Goal: Information Seeking & Learning: Learn about a topic

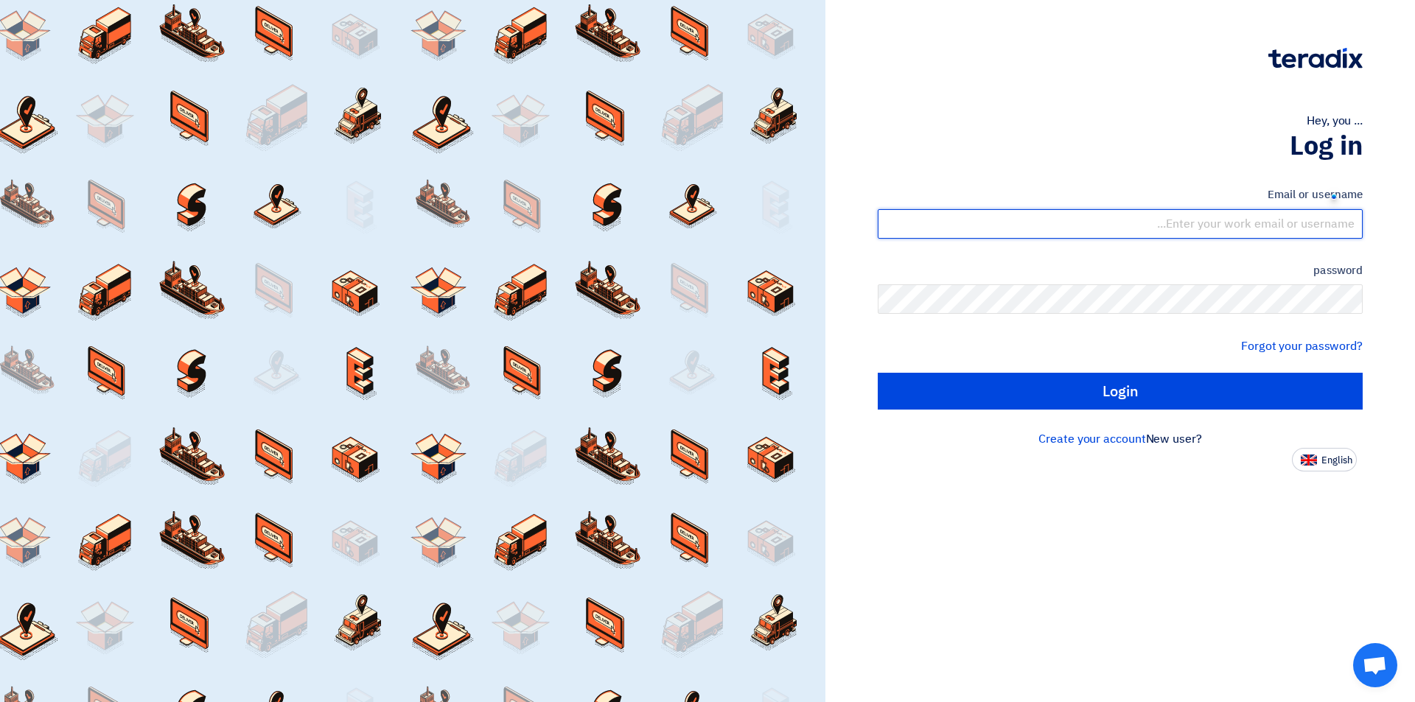
drag, startPoint x: 1218, startPoint y: 231, endPoint x: 1460, endPoint y: 248, distance: 243.0
click at [1414, 248] on html "Hey, you ... Log in Email or username password Forgot your password? Login New …" at bounding box center [707, 351] width 1415 height 702
type input "sales3"
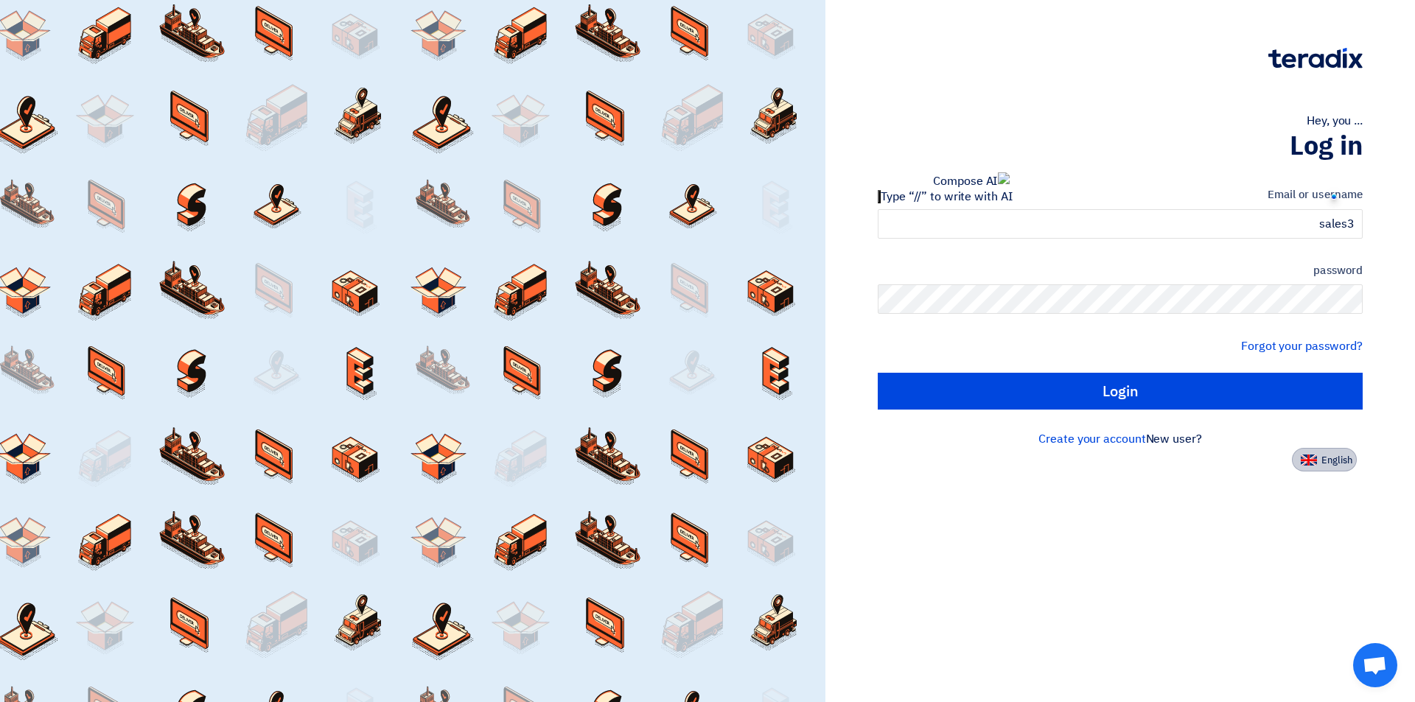
click at [1329, 455] on font "English" at bounding box center [1336, 460] width 31 height 14
type input "Sign in"
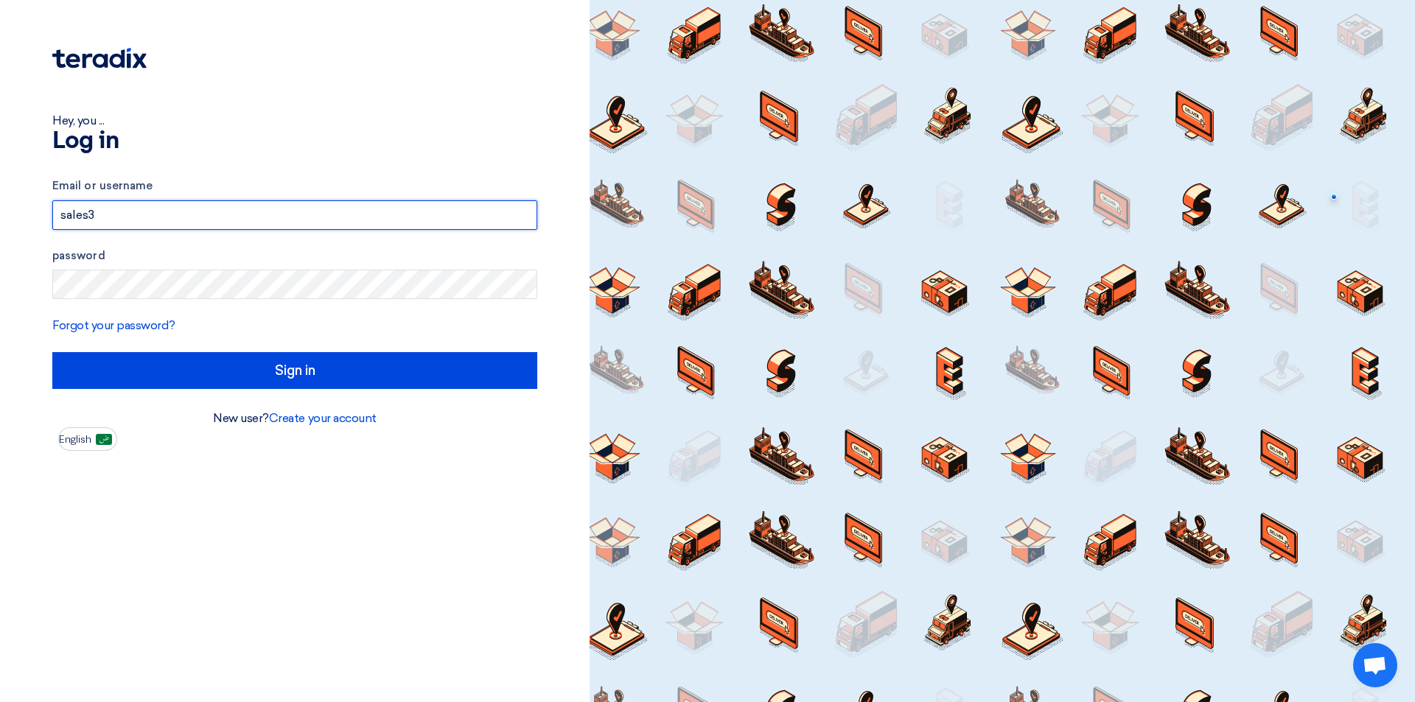
click at [368, 224] on input "sales3" at bounding box center [294, 214] width 485 height 29
type input "[EMAIL_ADDRESS][DOMAIN_NAME]"
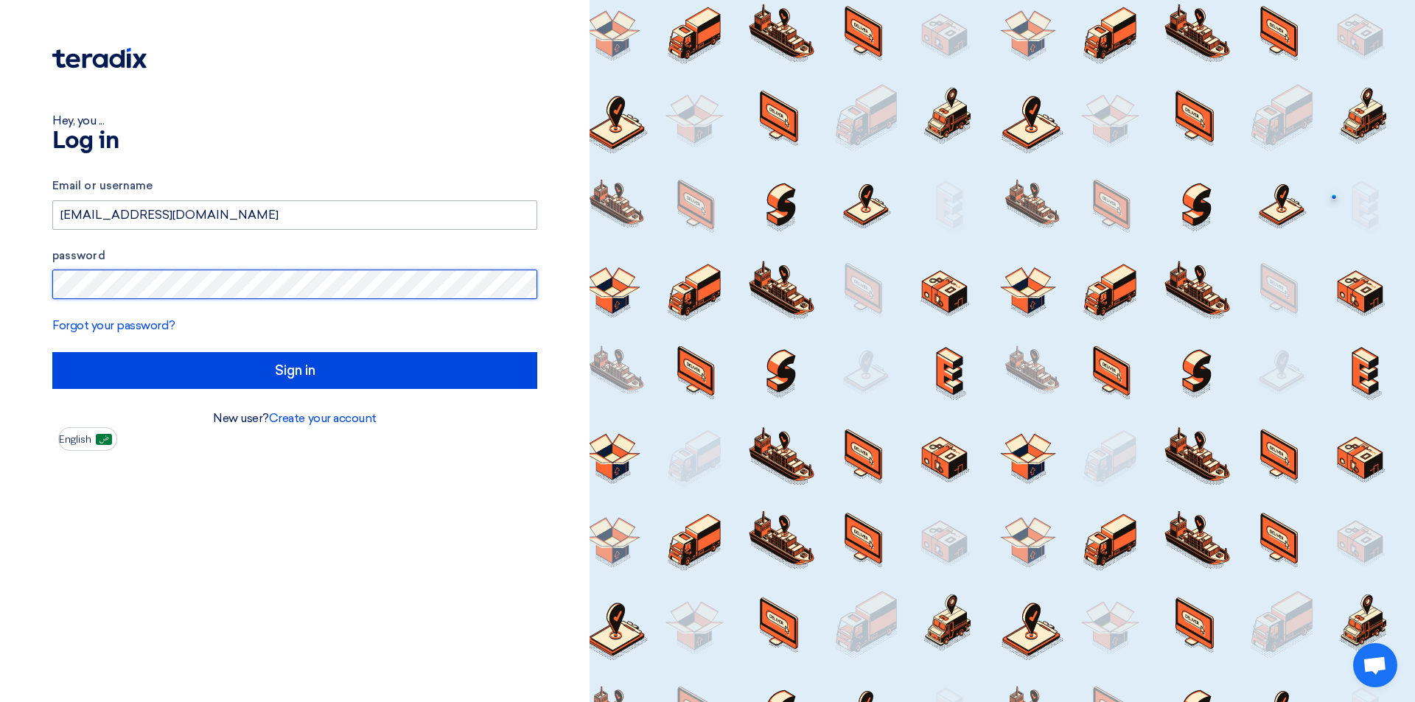
click at [52, 352] on input "Sign in" at bounding box center [294, 370] width 485 height 37
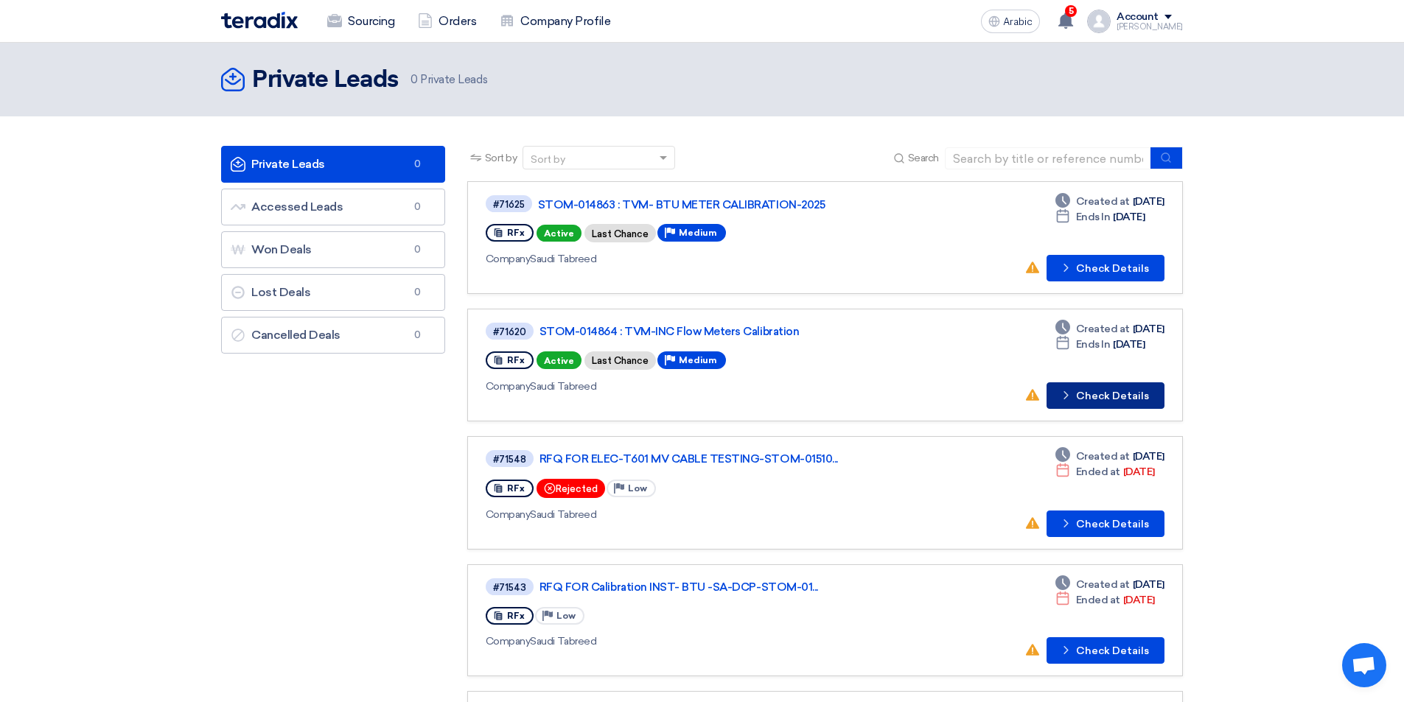
click at [1077, 396] on button "Check details Check Details" at bounding box center [1105, 395] width 118 height 27
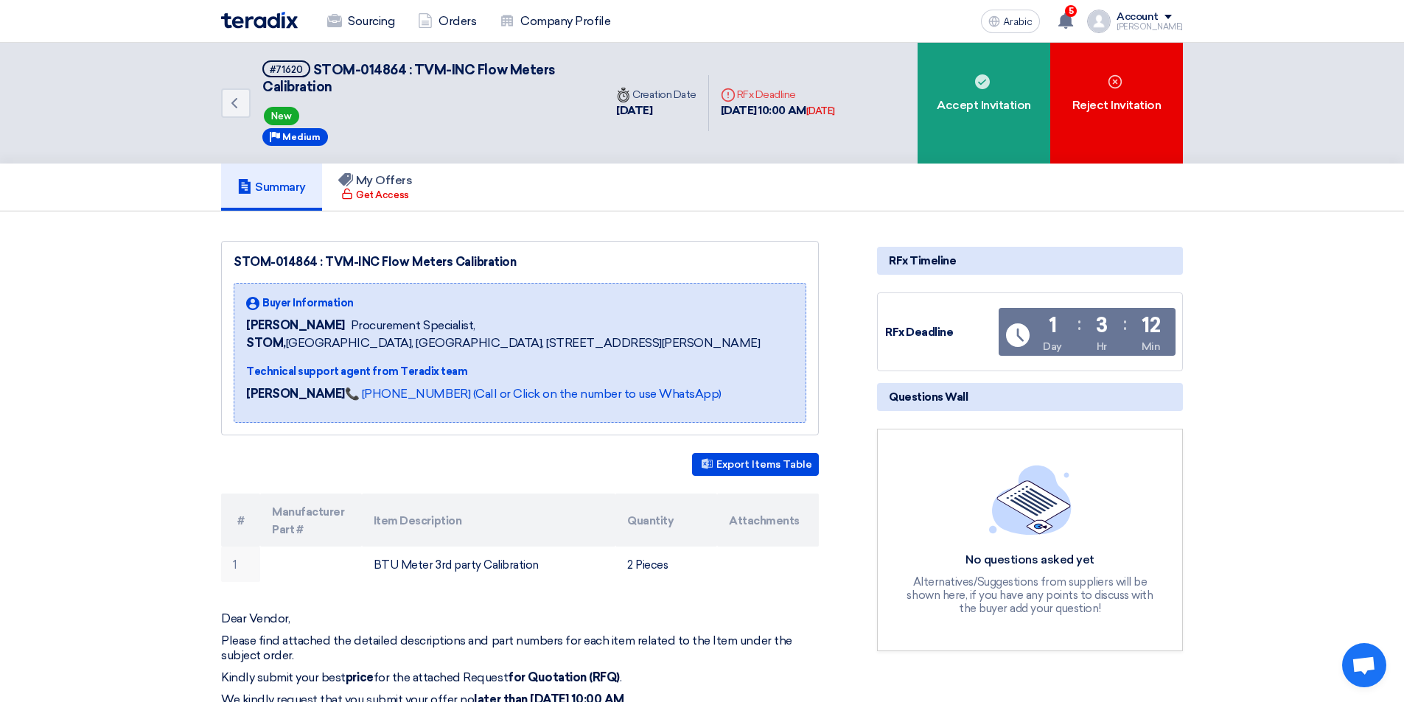
drag, startPoint x: 505, startPoint y: 66, endPoint x: 818, endPoint y: 58, distance: 313.2
click at [818, 58] on div "Back #71620 STOM-014864 : TVM-INC Flow Meters Calibration New Priority Medium T…" at bounding box center [534, 103] width 626 height 121
drag, startPoint x: 560, startPoint y: 72, endPoint x: 313, endPoint y: 62, distance: 247.1
click at [313, 62] on h5 "#71620 STOM-014864 : TVM-INC Flow Meters Calibration" at bounding box center [424, 78] width 324 height 36
copy font "STOM-014864 : TVM-INC Flow Meters"
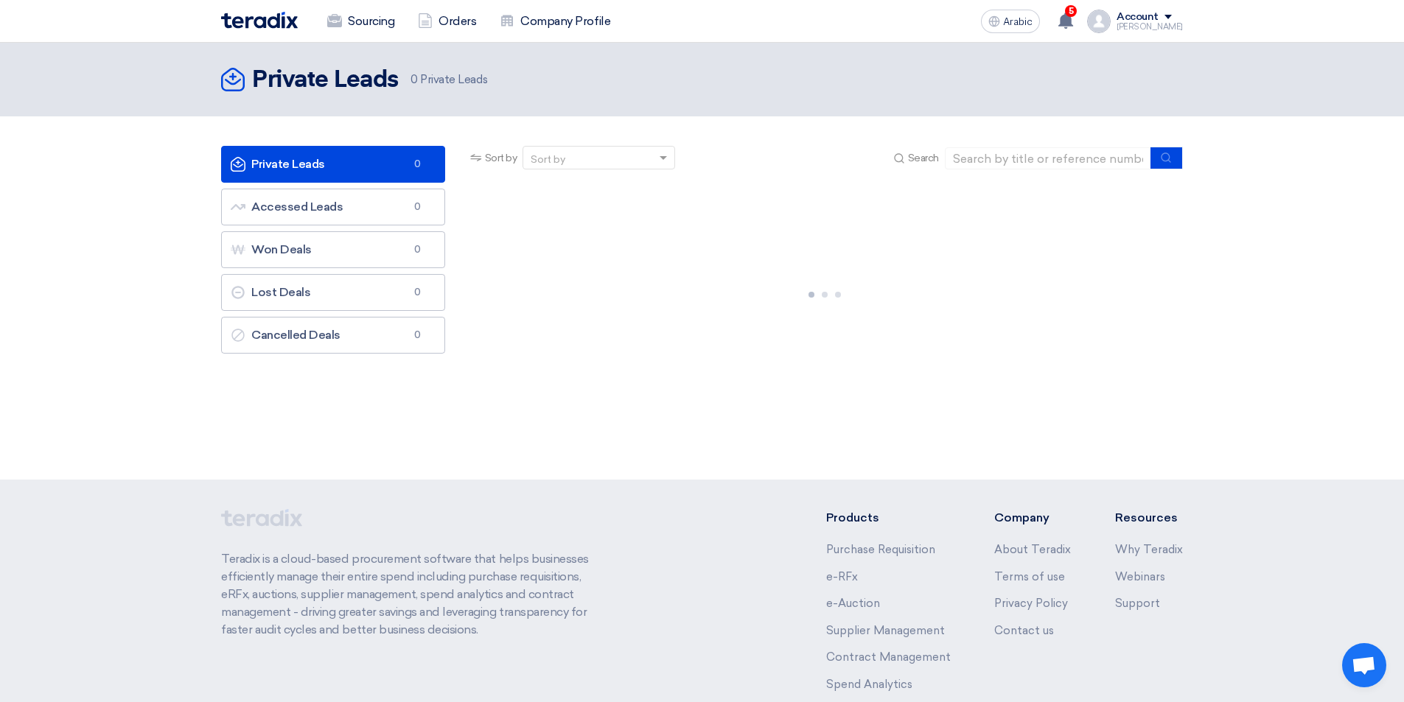
click at [311, 174] on link "Private Leads Private Leads 0" at bounding box center [333, 164] width 224 height 37
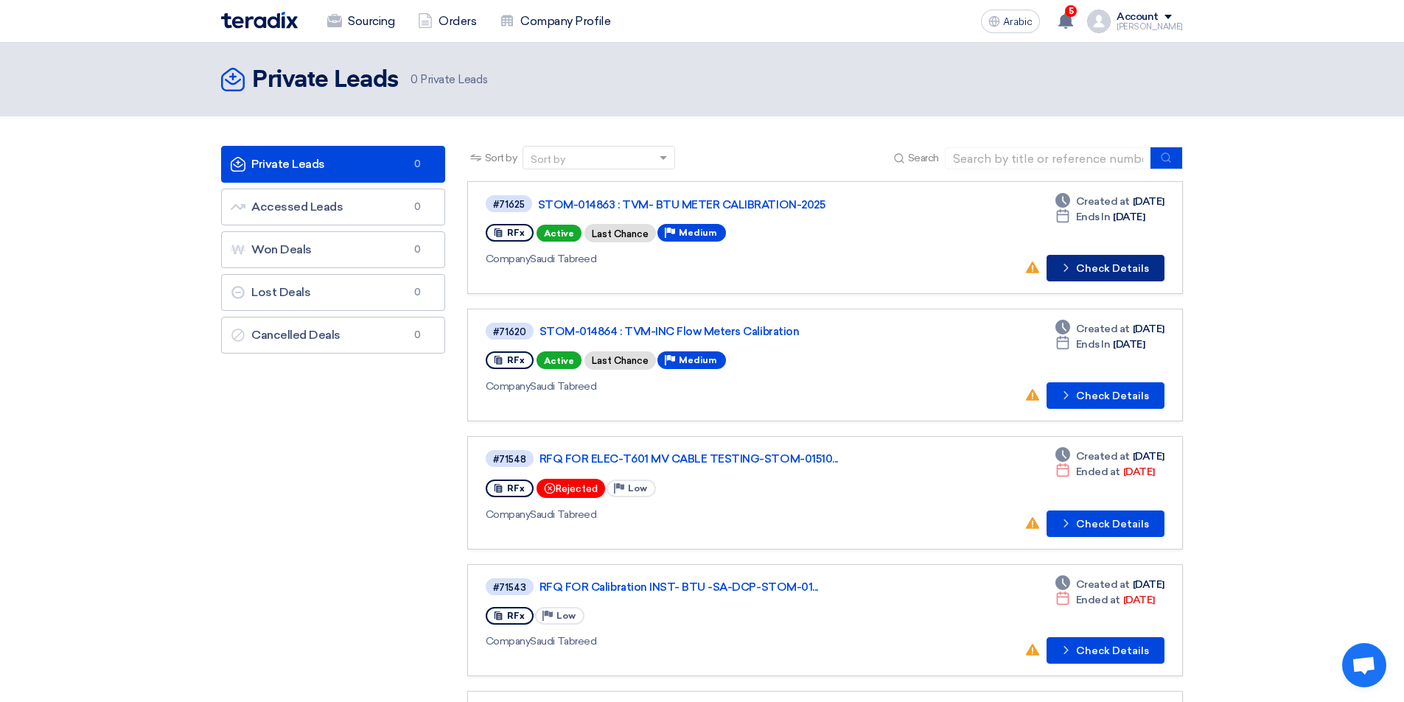
click at [1106, 270] on font "Check Details" at bounding box center [1112, 268] width 73 height 13
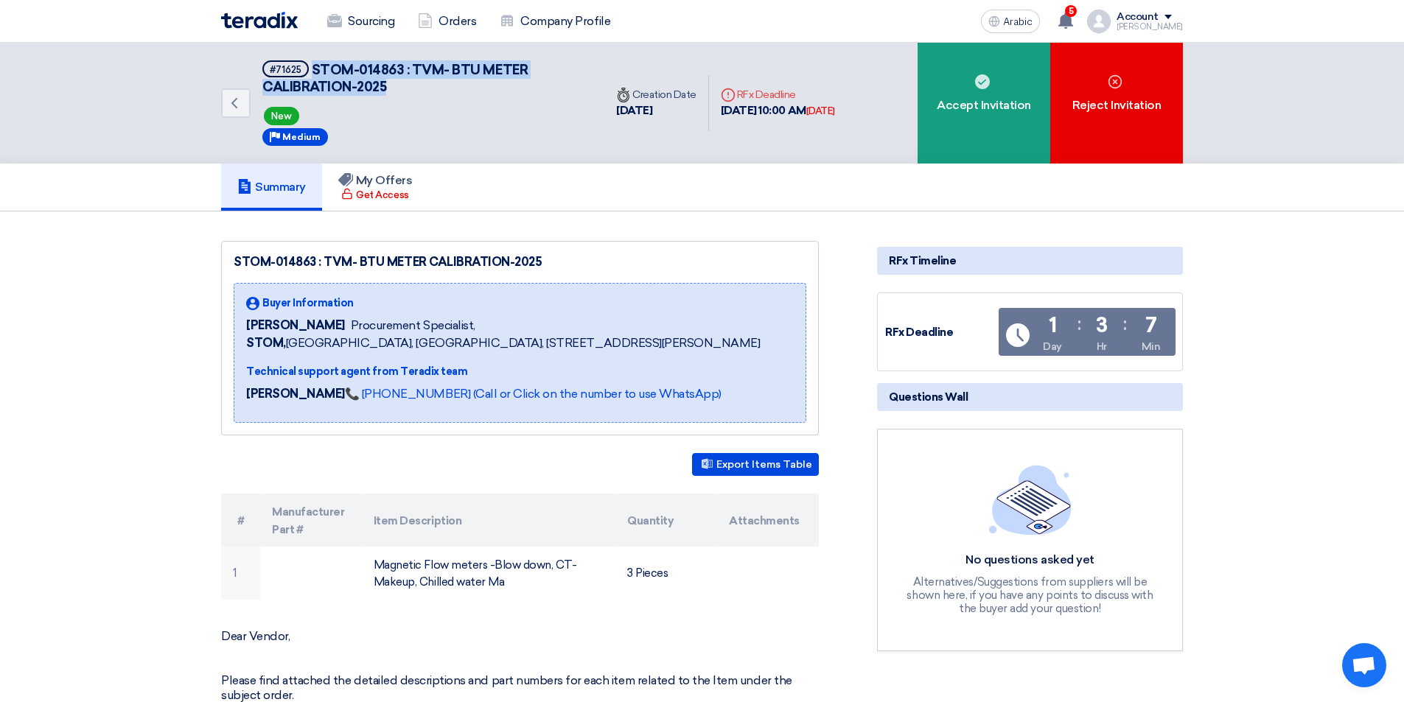
drag, startPoint x: 400, startPoint y: 88, endPoint x: 313, endPoint y: 62, distance: 90.9
click at [313, 62] on h5 "#71625 STOM-014863 : TVM- BTU METER CALIBRATION-2025" at bounding box center [424, 78] width 324 height 36
copy font "STOM-014863 : TVM- BTU METER CALIBRATION-2025"
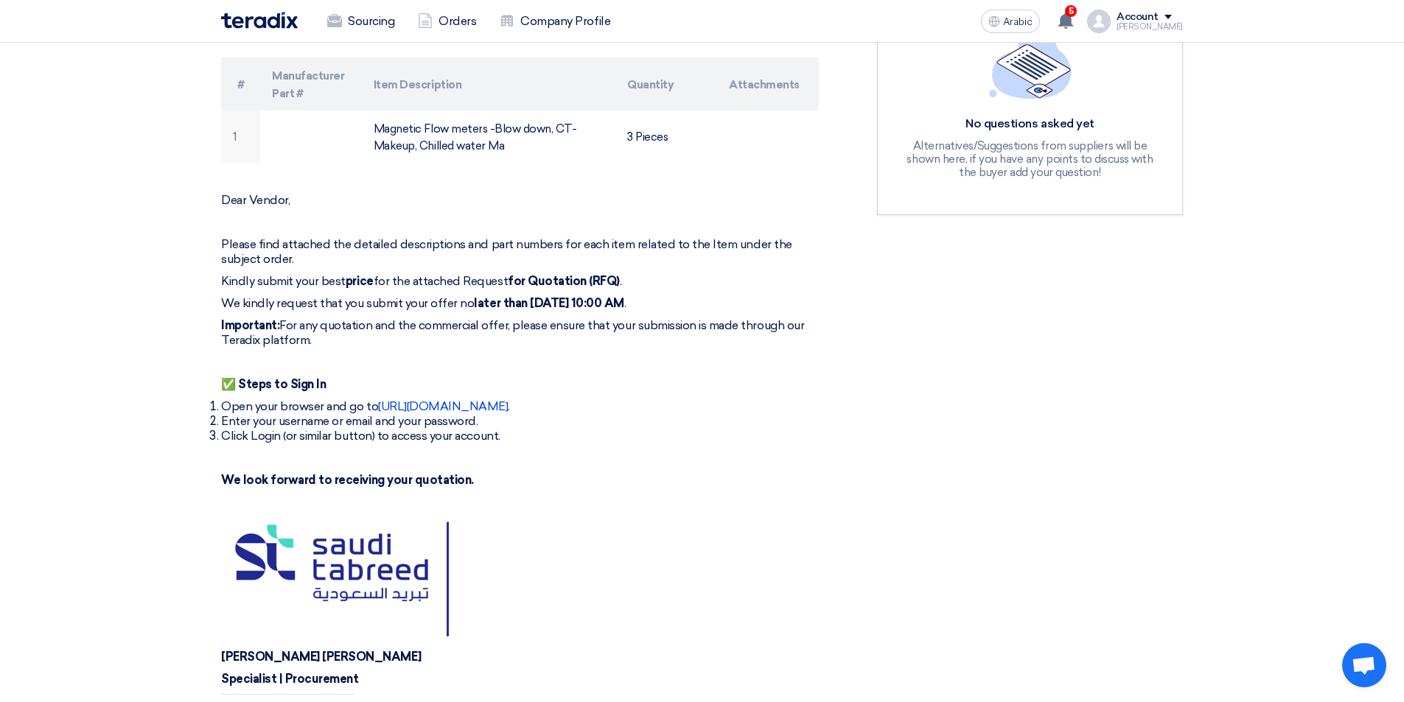
scroll to position [442, 0]
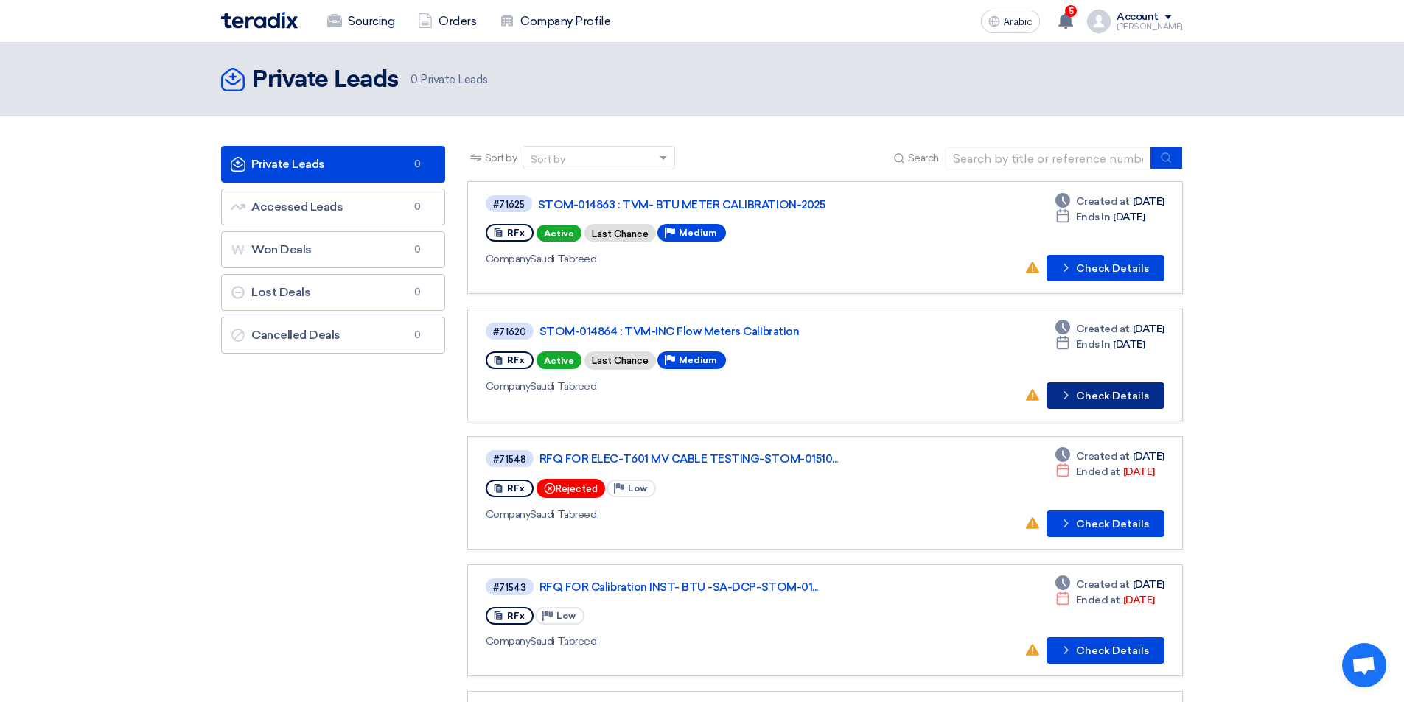
click at [1091, 401] on font "Check Details" at bounding box center [1112, 396] width 73 height 13
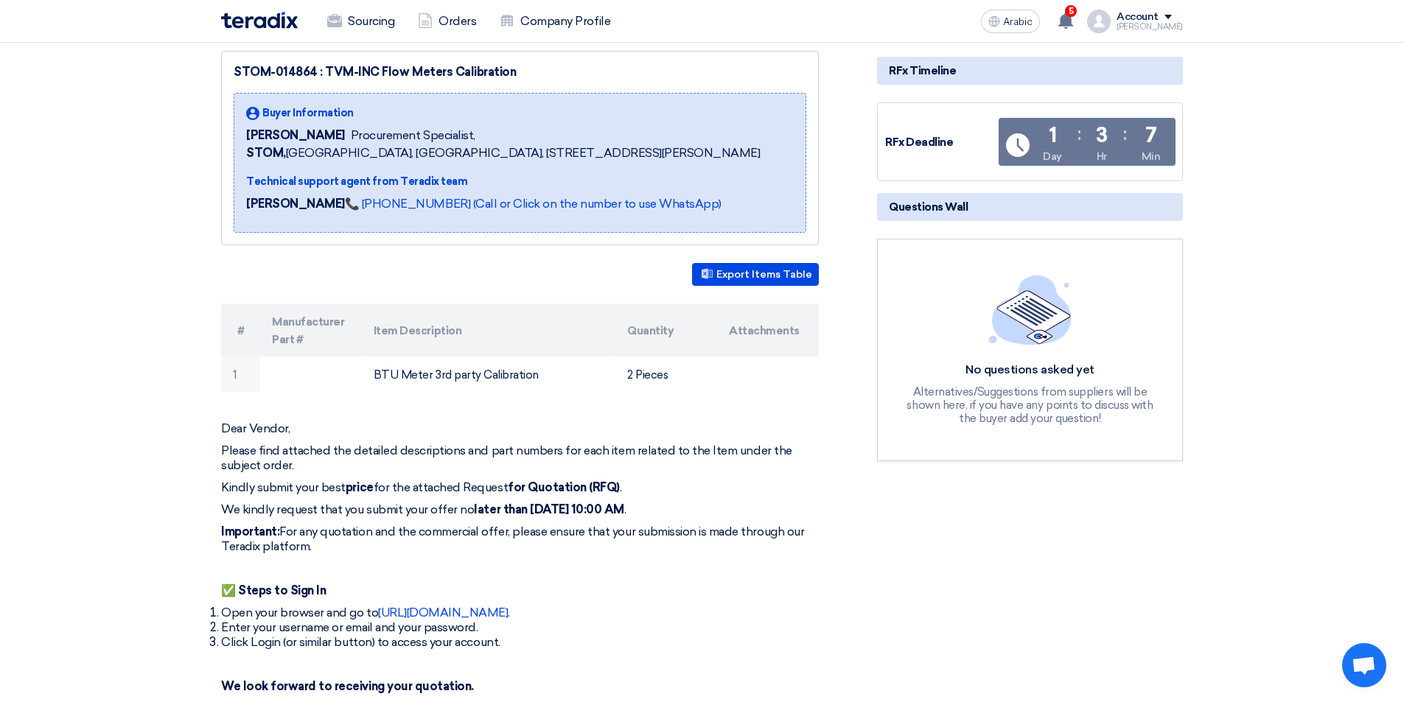
scroll to position [221, 0]
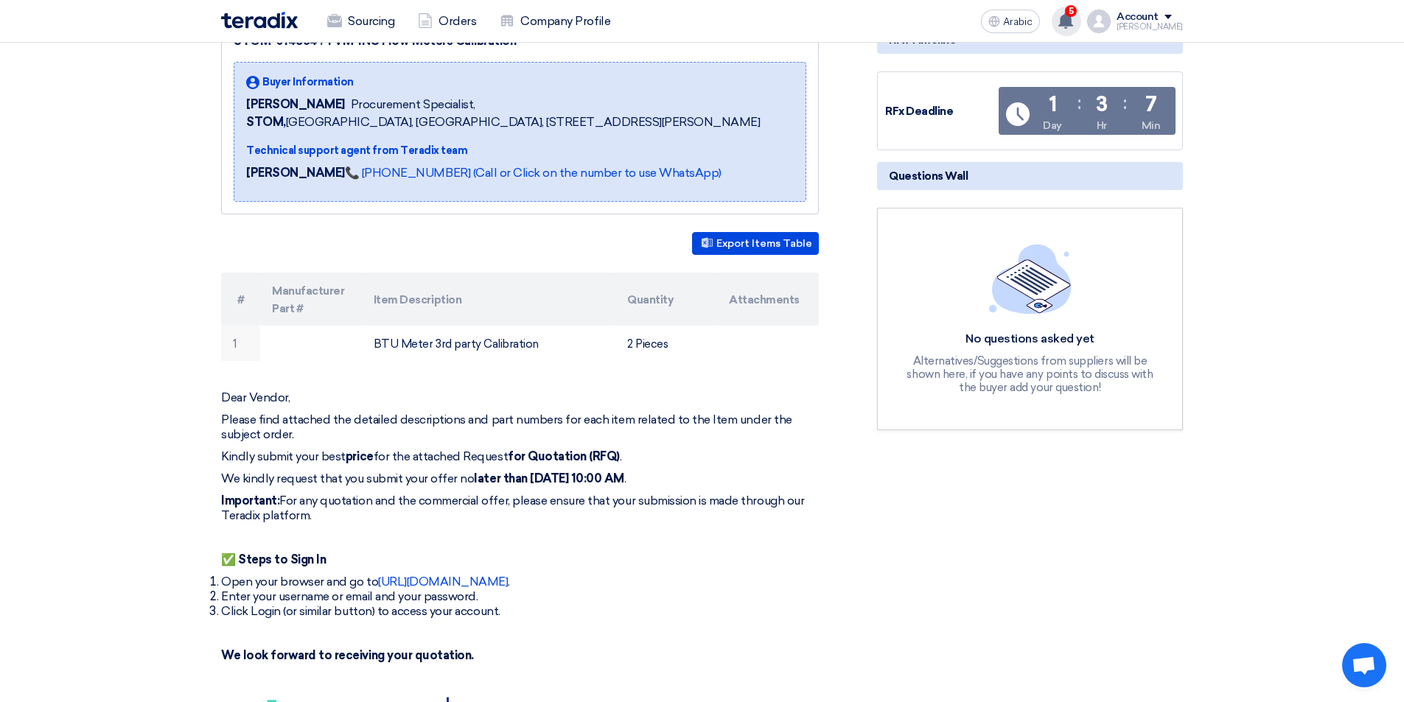
click at [1065, 19] on use at bounding box center [1065, 21] width 15 height 16
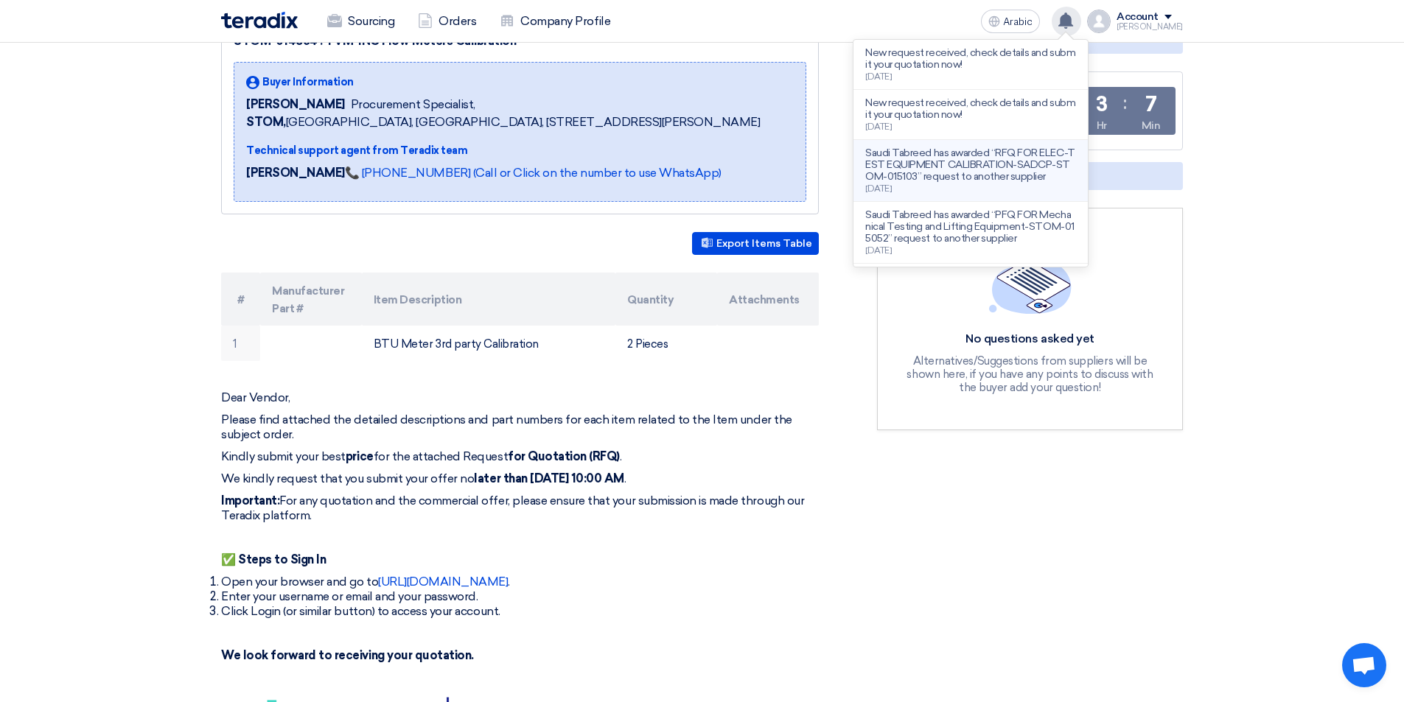
click at [1001, 183] on p "Saudi Tabreed has awarded “RFQ FOR ELEC-TEST EQUIPMENT CALIBRATION-SADCP-STOM-0…" at bounding box center [970, 164] width 211 height 35
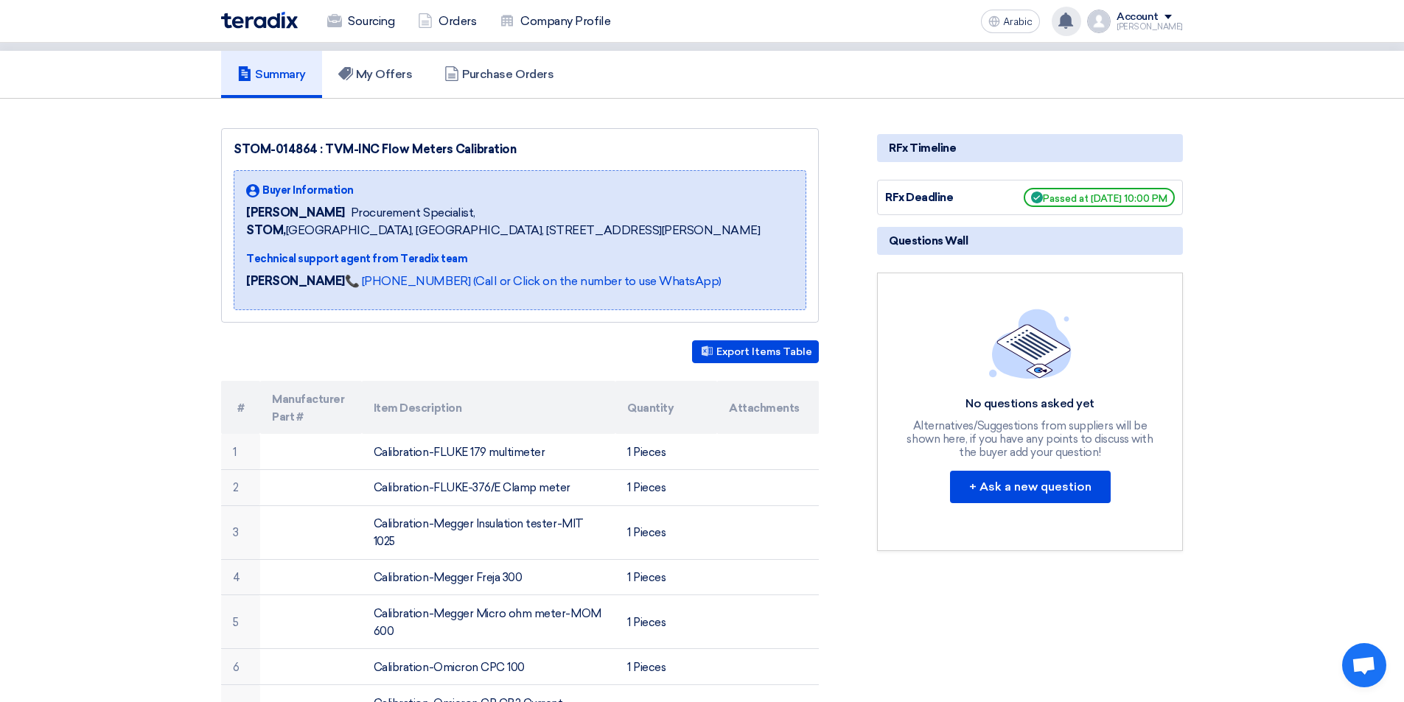
scroll to position [147, 0]
